Goal: Find specific page/section: Find specific page/section

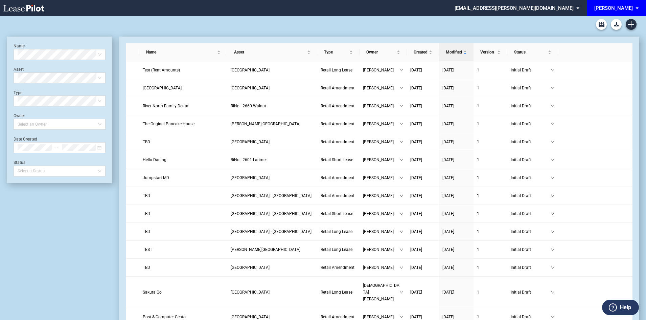
click at [627, 11] on span "[PERSON_NAME]" at bounding box center [613, 8] width 39 height 16
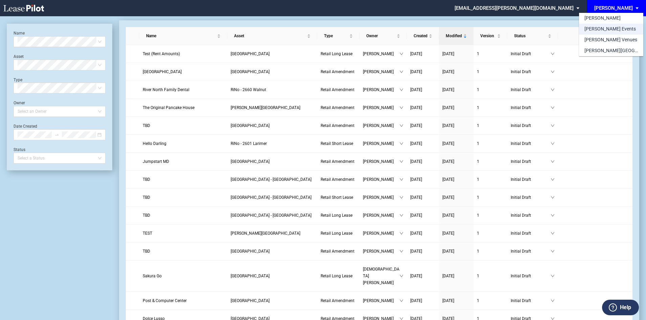
click at [608, 31] on div "[PERSON_NAME] Events" at bounding box center [609, 29] width 51 height 7
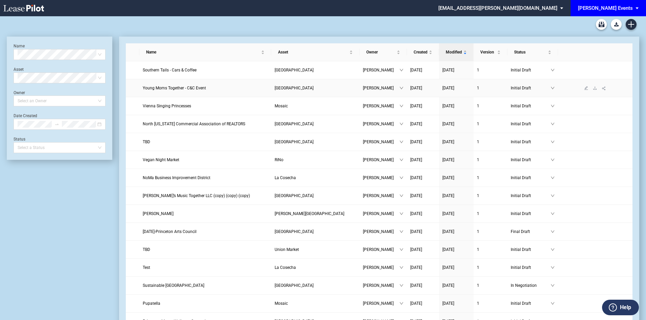
click at [201, 87] on span "Young Moms Together - C&C Event" at bounding box center [174, 88] width 63 height 5
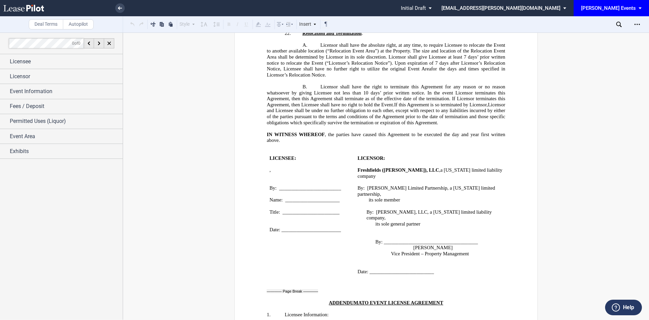
scroll to position [1048, 0]
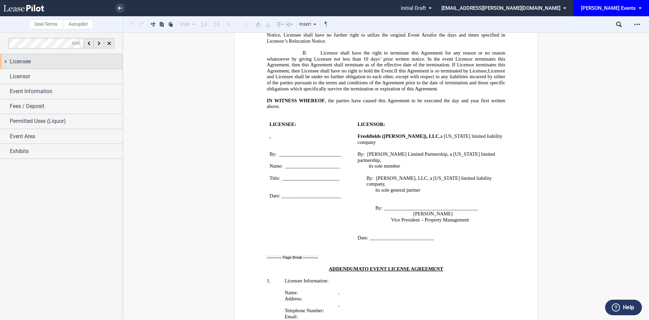
click at [31, 63] on span "Licensee" at bounding box center [20, 61] width 21 height 8
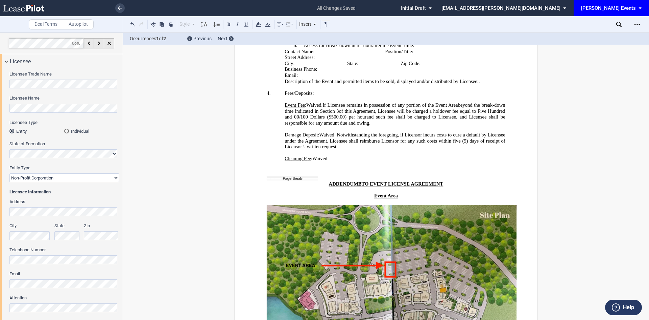
scroll to position [1516, 0]
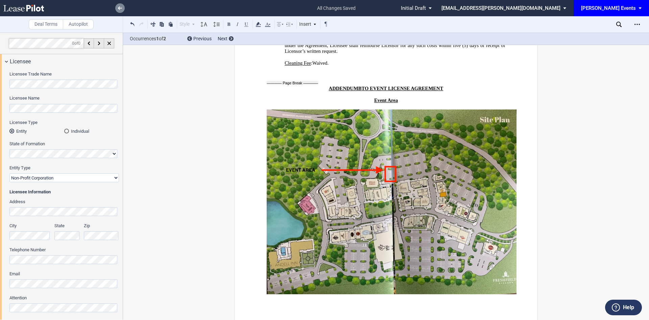
click at [124, 5] on link at bounding box center [119, 7] width 9 height 9
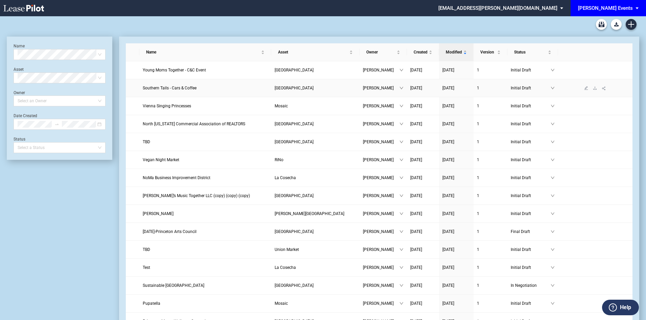
click at [177, 87] on span "Southern Tails - Cars & Coffee" at bounding box center [170, 88] width 54 height 5
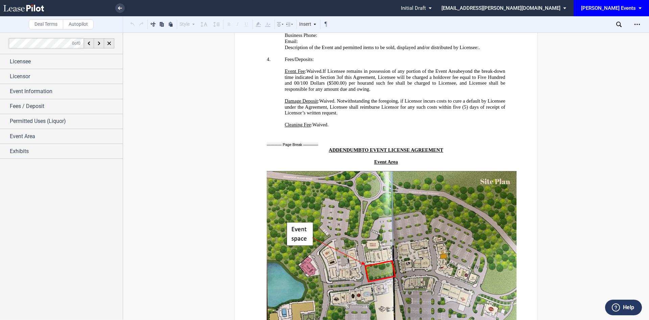
scroll to position [1522, 0]
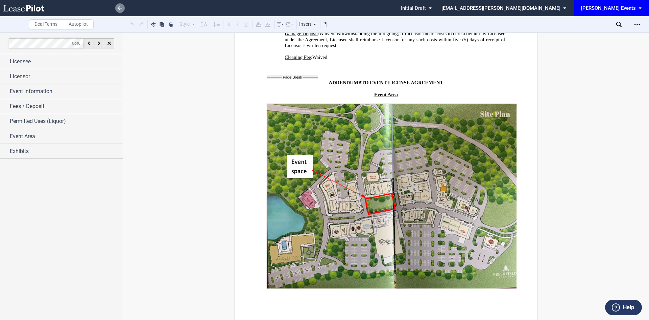
click at [119, 10] on link at bounding box center [119, 7] width 9 height 9
